Goal: Find specific page/section: Find specific page/section

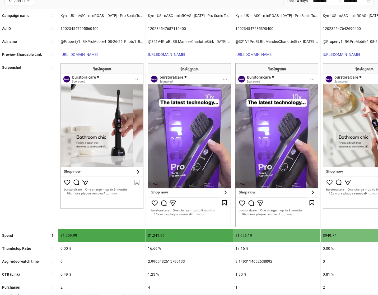
scroll to position [53, 0]
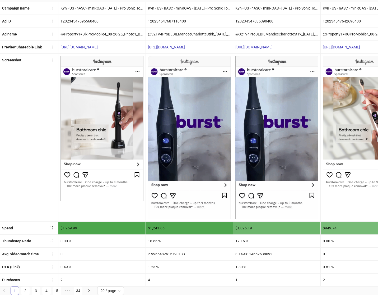
click at [118, 213] on div at bounding box center [102, 137] width 88 height 167
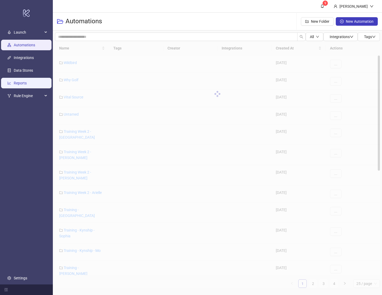
click at [27, 84] on link "Reports" at bounding box center [20, 83] width 13 height 4
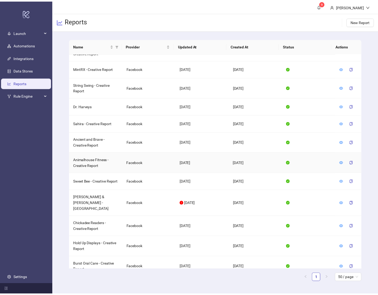
scroll to position [293, 0]
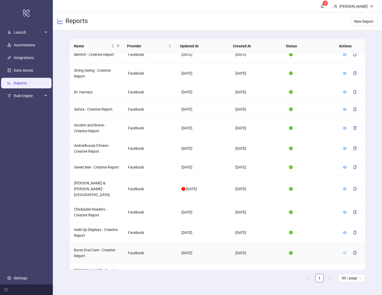
click at [343, 251] on icon "eye" at bounding box center [345, 253] width 4 height 4
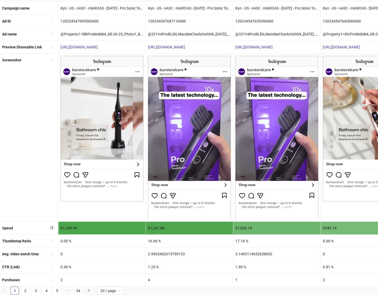
scroll to position [53, 0]
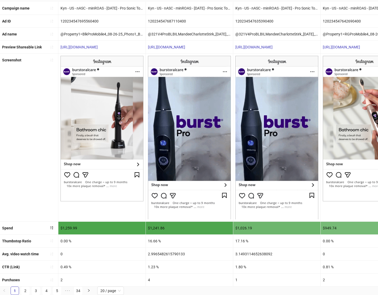
click at [199, 179] on img at bounding box center [189, 137] width 83 height 163
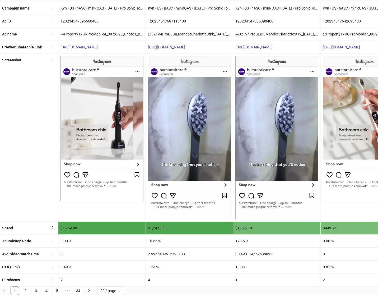
click at [196, 202] on img at bounding box center [189, 137] width 83 height 163
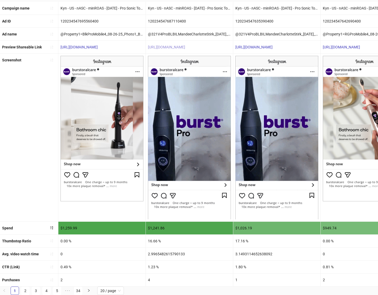
click at [173, 45] on link "[URL][DOMAIN_NAME]" at bounding box center [166, 47] width 37 height 4
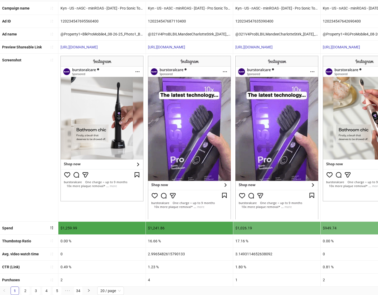
click at [276, 235] on div "17.16 %" at bounding box center [277, 241] width 87 height 13
